Goal: Information Seeking & Learning: Learn about a topic

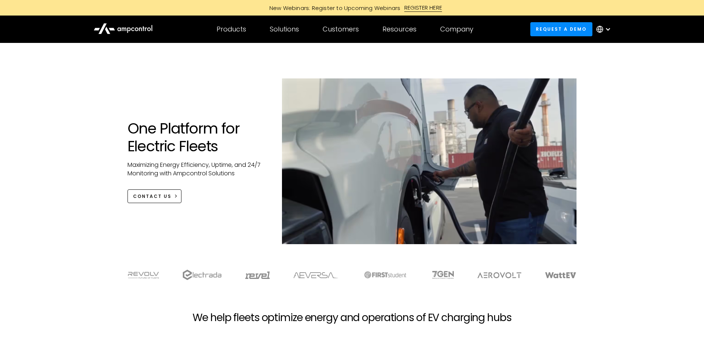
drag, startPoint x: 106, startPoint y: 153, endPoint x: 98, endPoint y: 140, distance: 15.0
drag, startPoint x: 98, startPoint y: 140, endPoint x: 89, endPoint y: 125, distance: 17.2
click at [89, 126] on div "One Platform for Electric Fleets Maximizing Energy Efficiency, Uptime, and 24/7…" at bounding box center [352, 151] width 704 height 216
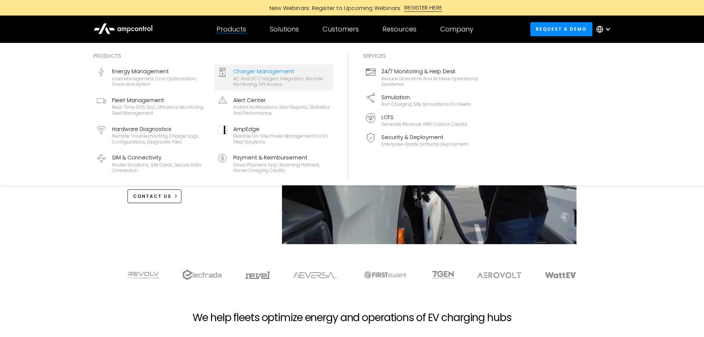
click at [244, 70] on div "Charger Management" at bounding box center [281, 71] width 97 height 8
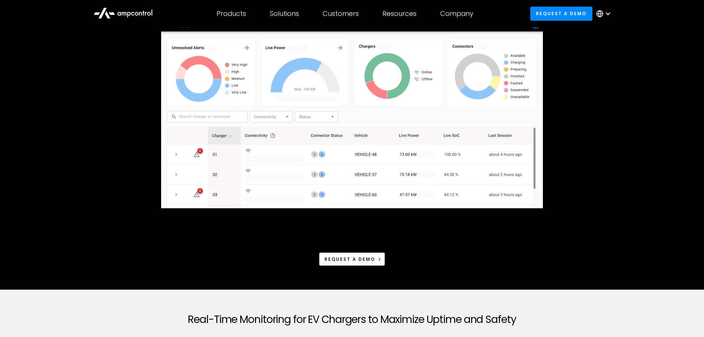
scroll to position [148, 0]
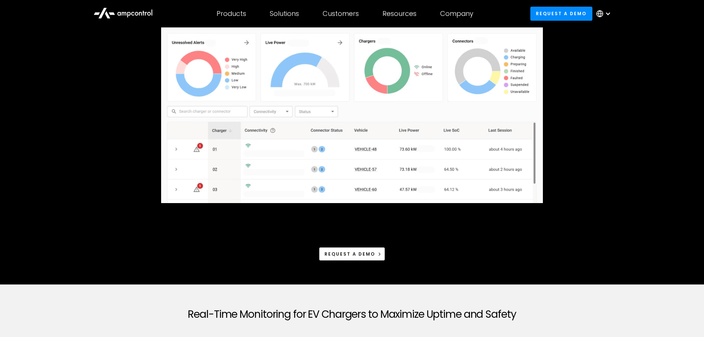
click at [119, 173] on div "Monitor and Operate EV Chargers Request a demo" at bounding box center [352, 96] width 681 height 375
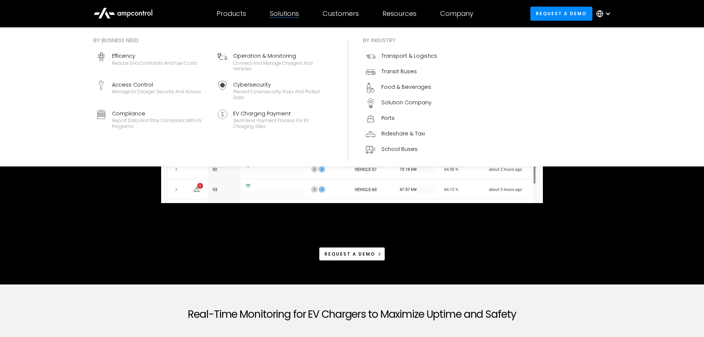
click at [282, 12] on div "Solutions" at bounding box center [284, 14] width 29 height 8
click at [385, 68] on div "Transit Buses" at bounding box center [400, 71] width 36 height 8
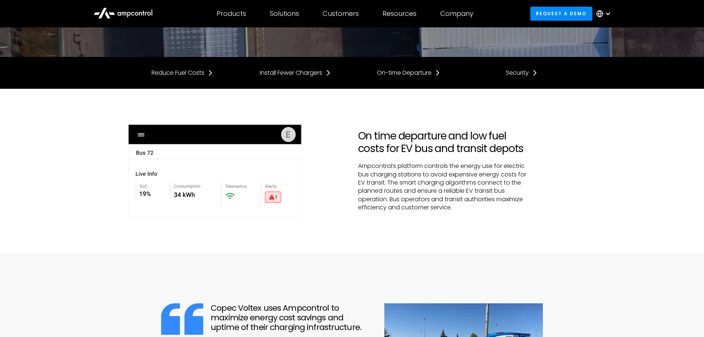
scroll to position [148, 0]
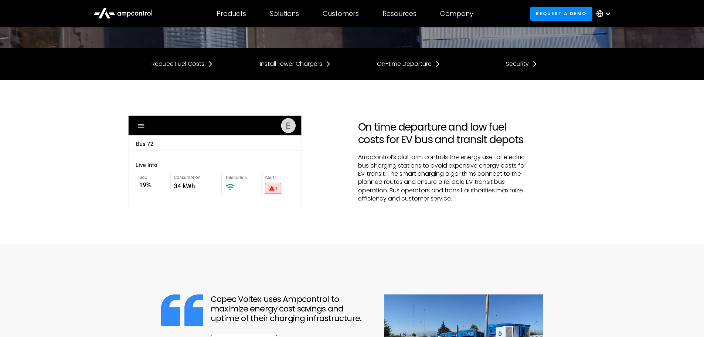
click at [61, 134] on div "On time departure and low fuel costs for EV bus and transit depots Ampcontrol’s…" at bounding box center [352, 162] width 704 height 164
drag, startPoint x: 68, startPoint y: 134, endPoint x: 71, endPoint y: 127, distance: 7.4
click at [71, 127] on div "On time departure and low fuel costs for EV bus and transit depots Ampcontrol’s…" at bounding box center [352, 162] width 704 height 164
click at [77, 145] on div "On time departure and low fuel costs for EV bus and transit depots Ampcontrol’s…" at bounding box center [352, 162] width 704 height 164
click at [77, 134] on div "On time departure and low fuel costs for EV bus and transit depots Ampcontrol’s…" at bounding box center [352, 162] width 704 height 164
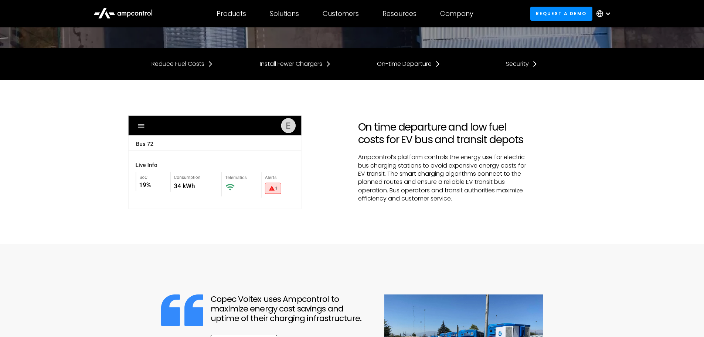
click at [40, 122] on div "On time departure and low fuel costs for EV bus and transit depots Ampcontrol’s…" at bounding box center [352, 162] width 704 height 164
